Goal: Register for event/course

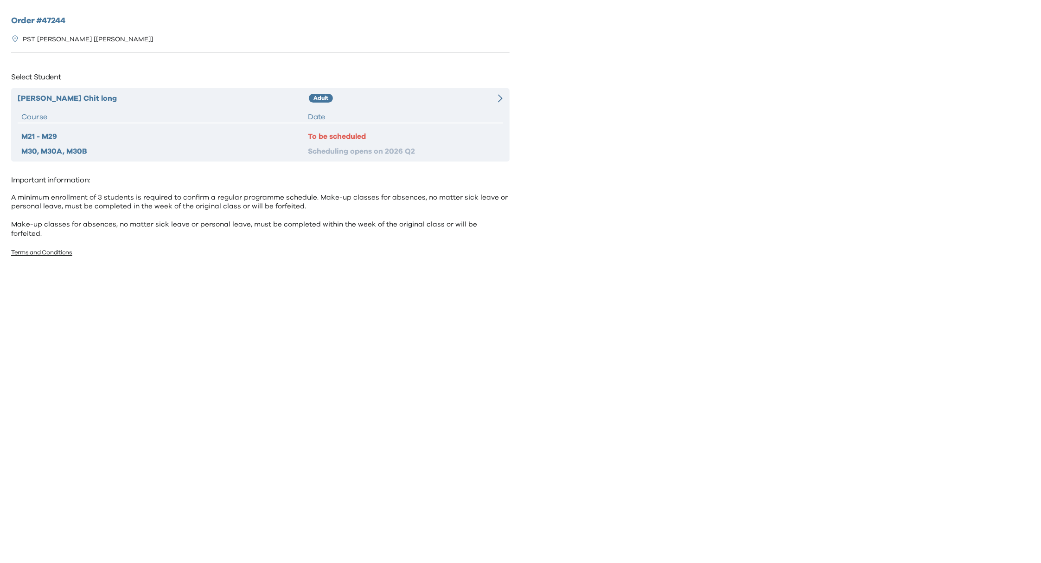
click at [442, 105] on div "[PERSON_NAME] Chit long Adult Course Date M21 - M29 To be scheduled M30, M30A, …" at bounding box center [260, 124] width 499 height 73
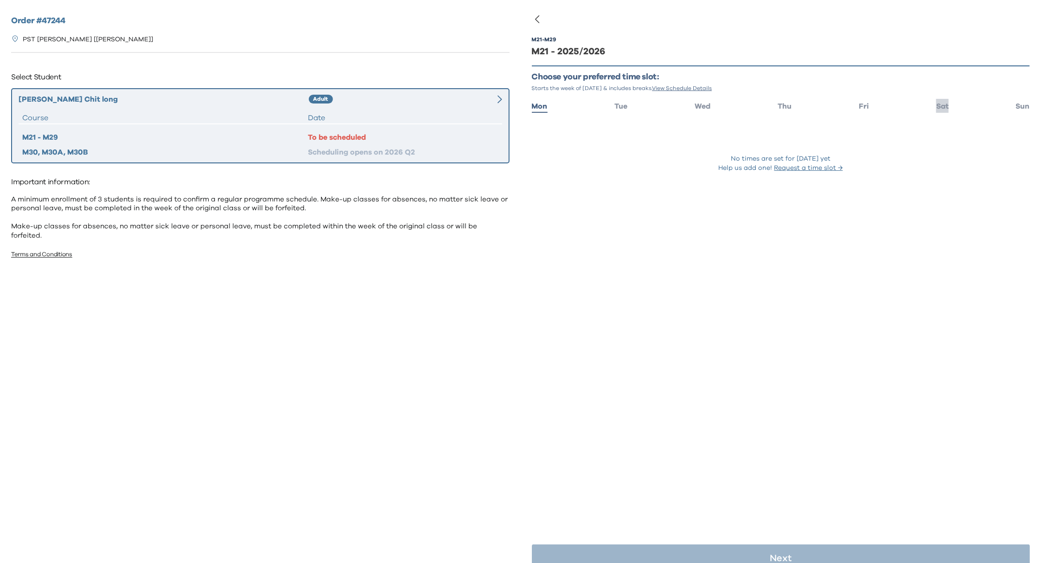
click at [937, 104] on span "Sat" at bounding box center [943, 106] width 13 height 7
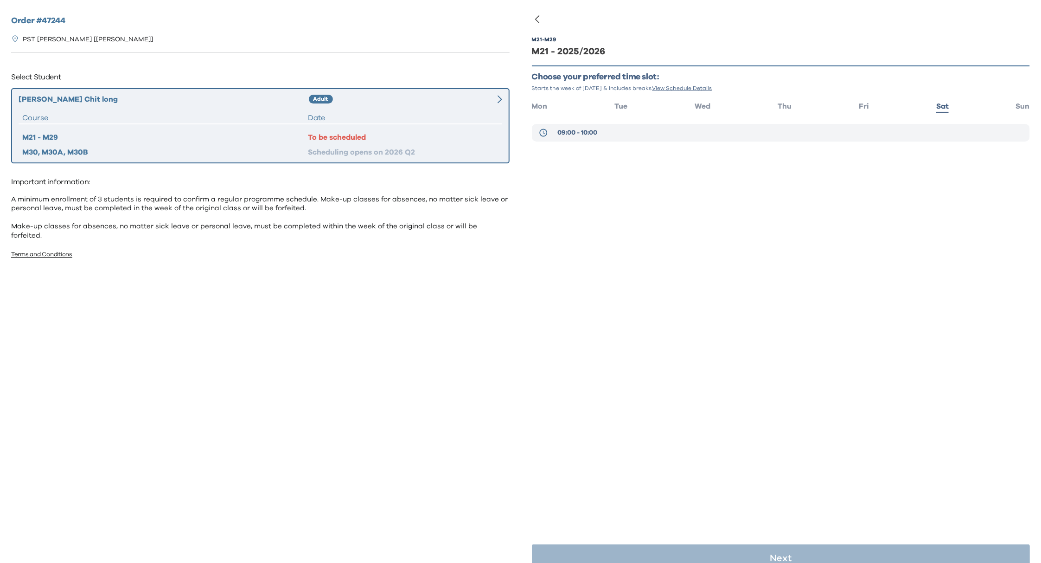
click at [567, 132] on span "09:00 - 10:00" at bounding box center [578, 132] width 40 height 9
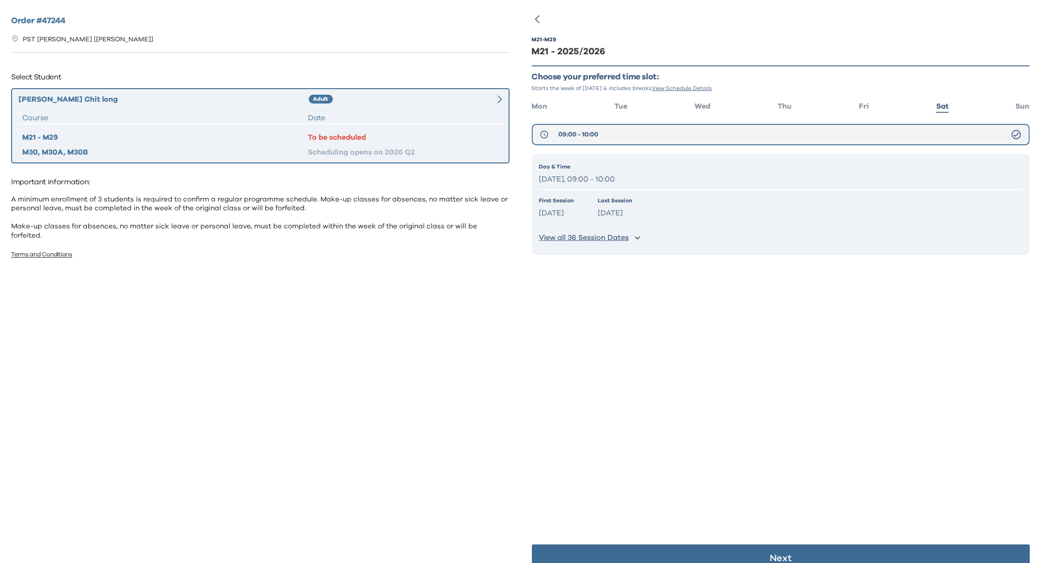
click at [716, 133] on button "09:00 - 10:00" at bounding box center [781, 134] width 499 height 21
click at [777, 554] on p "Next" at bounding box center [781, 557] width 22 height 9
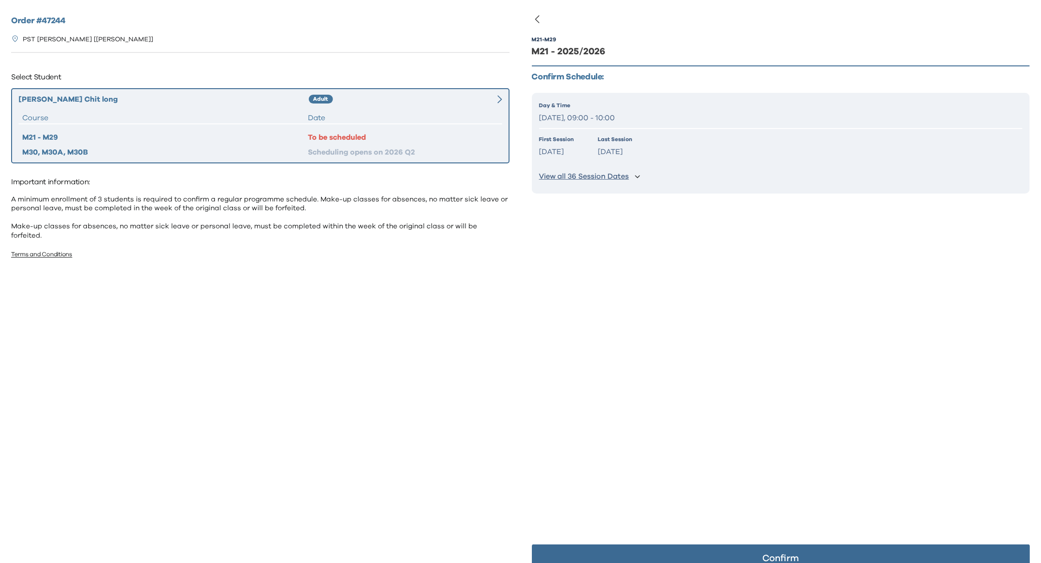
click at [785, 551] on button "Confirm" at bounding box center [781, 558] width 499 height 28
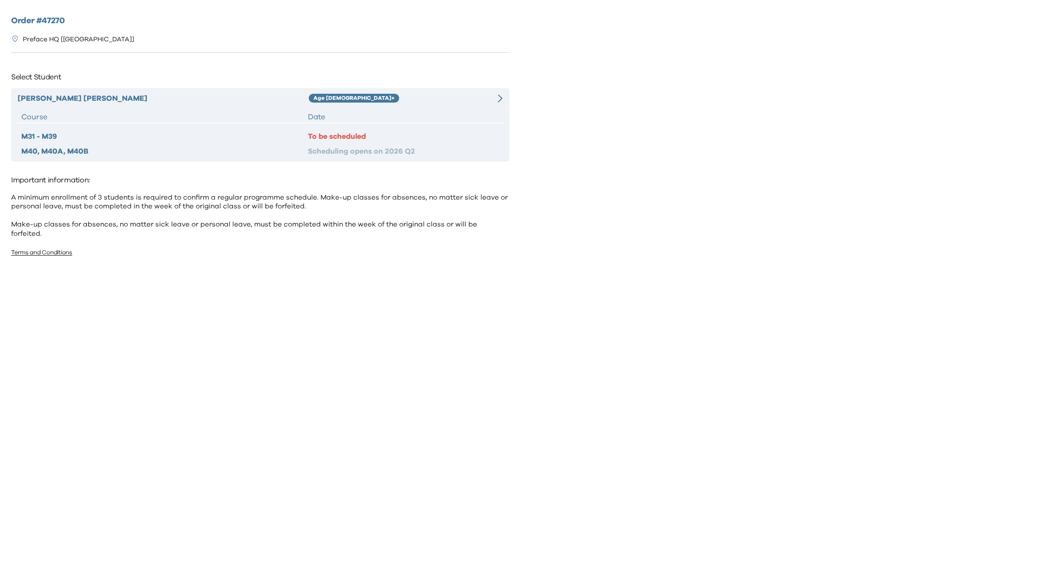
click at [353, 106] on div "Lau Shing Long Age 12+ Course Date M31 - M39 To be scheduled M40, M40A, M40B Sc…" at bounding box center [260, 124] width 499 height 73
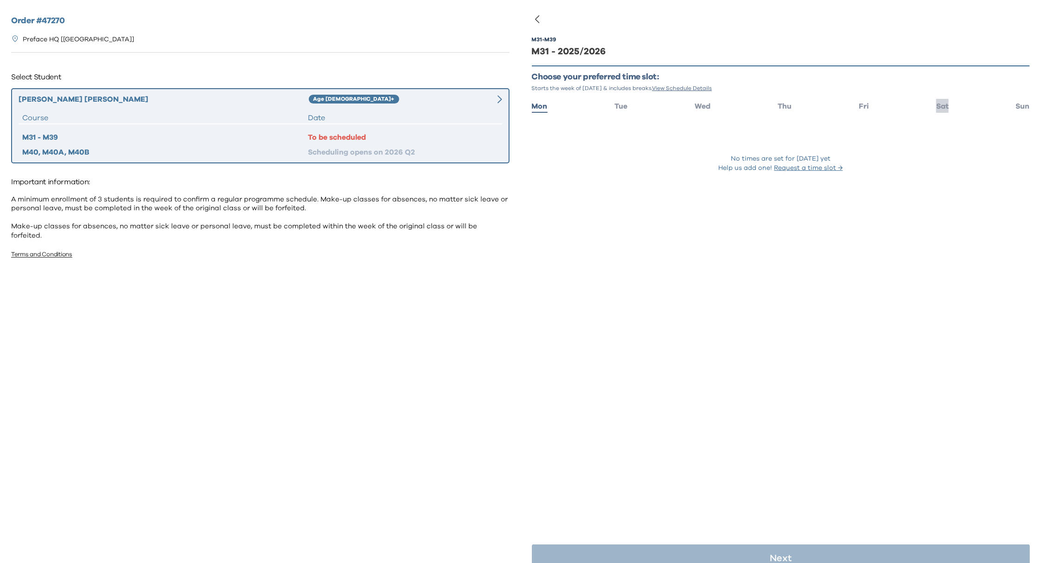
click at [937, 105] on span "Sat" at bounding box center [943, 106] width 13 height 7
